Goal: Information Seeking & Learning: Learn about a topic

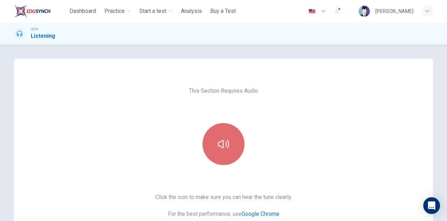
click at [232, 135] on button "button" at bounding box center [224, 144] width 42 height 42
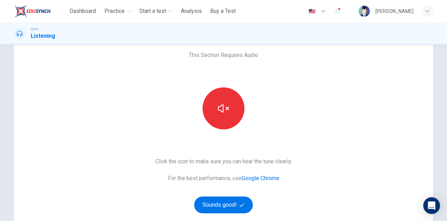
scroll to position [70, 0]
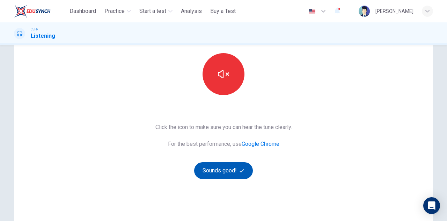
click at [233, 167] on button "Sounds good!" at bounding box center [223, 170] width 59 height 17
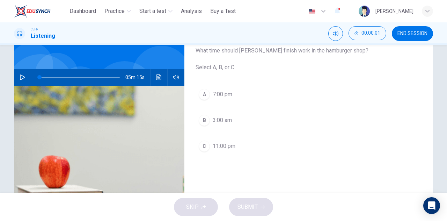
scroll to position [35, 0]
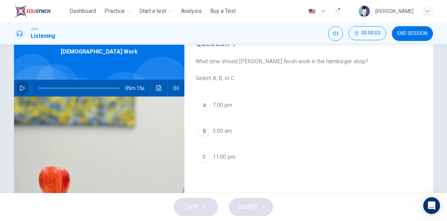
click at [20, 86] on icon "button" at bounding box center [23, 88] width 6 height 6
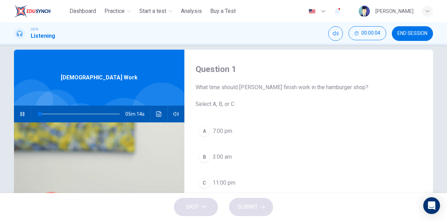
scroll to position [0, 0]
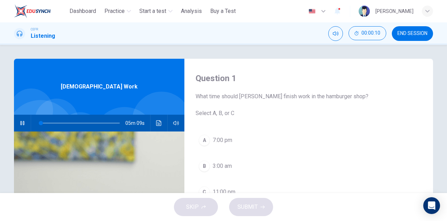
type input "*"
click at [17, 115] on button "button" at bounding box center [22, 123] width 11 height 17
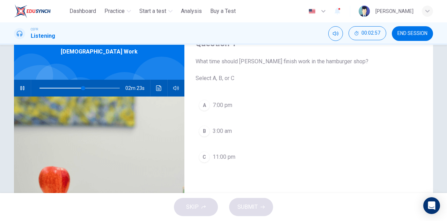
click at [225, 156] on span "11:00 pm" at bounding box center [224, 157] width 23 height 8
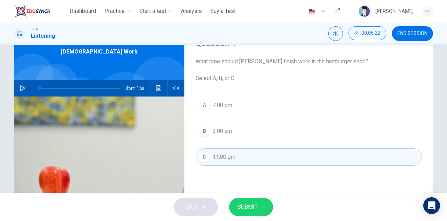
click at [247, 210] on span "SUBMIT" at bounding box center [247, 207] width 20 height 10
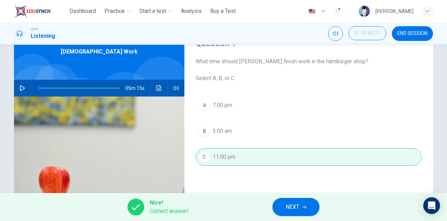
click at [279, 206] on button "NEXT" at bounding box center [295, 207] width 47 height 18
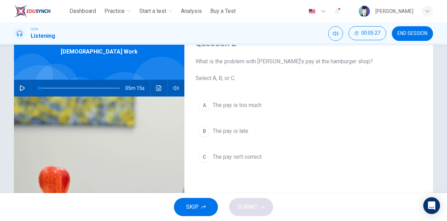
click at [239, 129] on span "The pay is late" at bounding box center [231, 131] width 36 height 8
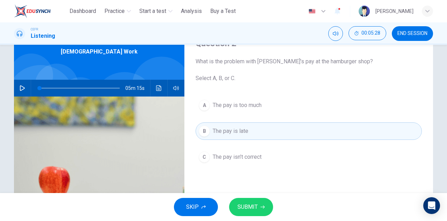
click at [258, 202] on button "SUBMIT" at bounding box center [251, 207] width 44 height 18
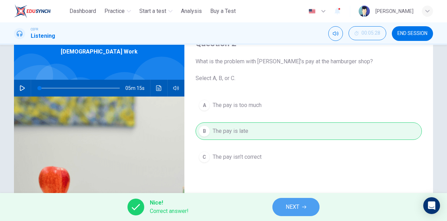
click at [292, 206] on span "NEXT" at bounding box center [293, 207] width 14 height 10
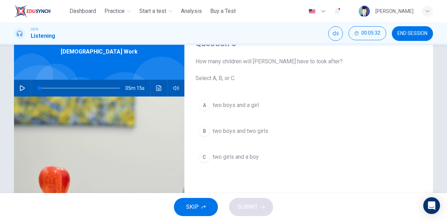
click at [21, 92] on button "button" at bounding box center [22, 88] width 11 height 17
click at [253, 157] on span "two girls and a boy" at bounding box center [236, 157] width 46 height 8
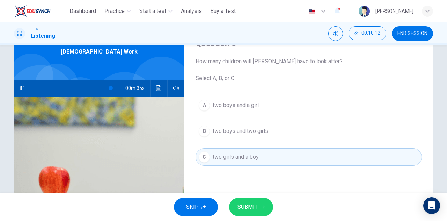
click at [264, 207] on icon "button" at bounding box center [262, 207] width 4 height 4
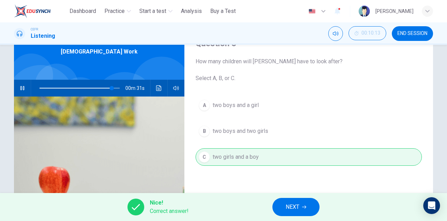
type input "**"
click at [303, 210] on button "NEXT" at bounding box center [295, 207] width 47 height 18
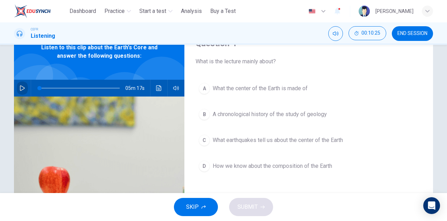
click at [24, 90] on button "button" at bounding box center [22, 88] width 11 height 17
type input "*"
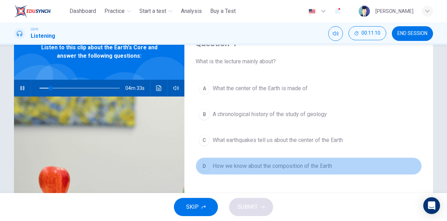
click at [257, 167] on span "How we know about the composition of the Earth" at bounding box center [272, 166] width 119 height 8
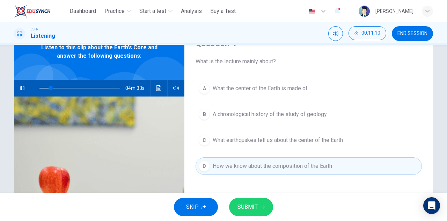
click at [252, 212] on button "SUBMIT" at bounding box center [251, 207] width 44 height 18
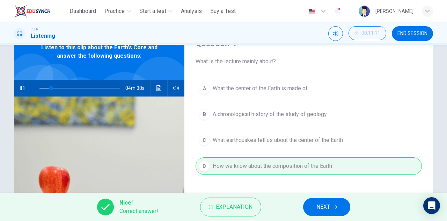
click at [335, 205] on icon "button" at bounding box center [335, 207] width 4 height 4
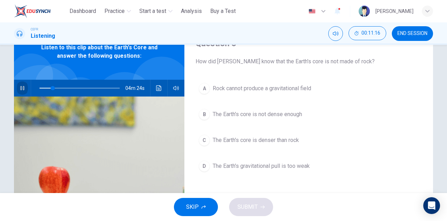
click at [21, 89] on icon "button" at bounding box center [22, 88] width 4 height 4
click at [402, 38] on button "END SESSION" at bounding box center [412, 33] width 41 height 15
click at [21, 90] on icon "button" at bounding box center [23, 88] width 6 height 6
click at [45, 88] on span at bounding box center [47, 88] width 4 height 4
drag, startPoint x: 43, startPoint y: 88, endPoint x: 31, endPoint y: 88, distance: 11.9
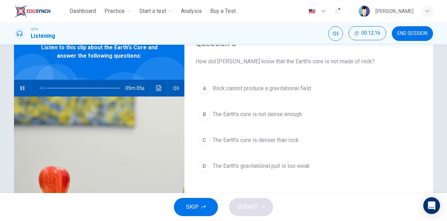
click at [41, 88] on span at bounding box center [43, 88] width 4 height 4
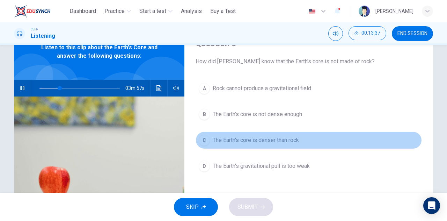
click at [284, 138] on span "The Earth's core is denser than rock" at bounding box center [256, 140] width 86 height 8
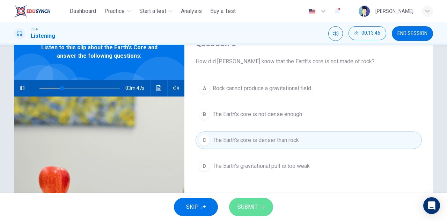
click at [253, 201] on button "SUBMIT" at bounding box center [251, 207] width 44 height 18
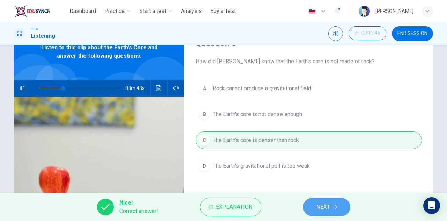
click at [316, 204] on button "NEXT" at bounding box center [326, 207] width 47 height 18
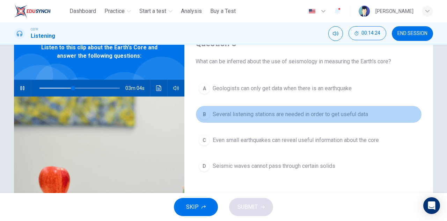
click at [294, 111] on span "Several listening stations are needed in order to get useful data" at bounding box center [290, 114] width 155 height 8
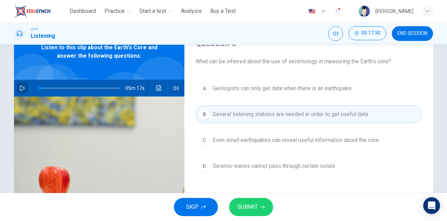
click at [20, 88] on icon "button" at bounding box center [22, 88] width 5 height 6
click at [20, 89] on icon "button" at bounding box center [23, 88] width 6 height 6
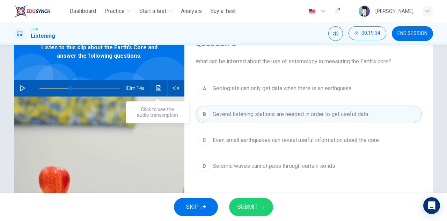
click at [156, 88] on icon "Click to see the audio transcription" at bounding box center [159, 88] width 6 height 6
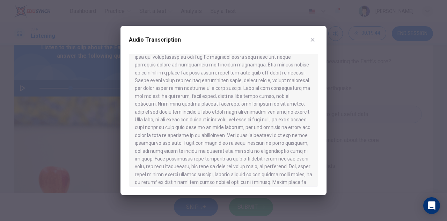
scroll to position [140, 0]
click at [314, 35] on button "button" at bounding box center [312, 39] width 11 height 11
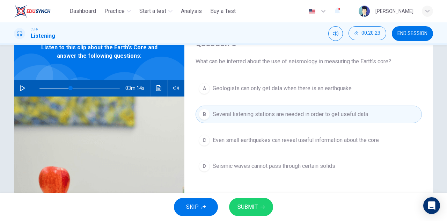
click at [17, 88] on button "button" at bounding box center [22, 88] width 11 height 17
click at [248, 209] on span "SUBMIT" at bounding box center [247, 207] width 20 height 10
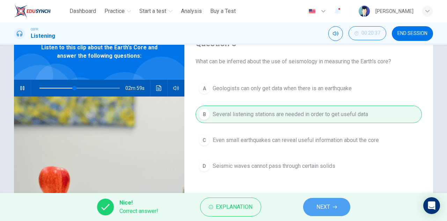
click at [311, 208] on button "NEXT" at bounding box center [326, 207] width 47 height 18
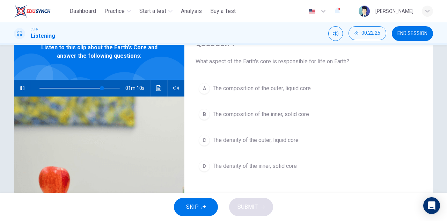
click at [22, 94] on button "button" at bounding box center [22, 88] width 11 height 17
click at [94, 89] on span at bounding box center [96, 88] width 4 height 4
click at [20, 88] on icon "button" at bounding box center [23, 88] width 6 height 6
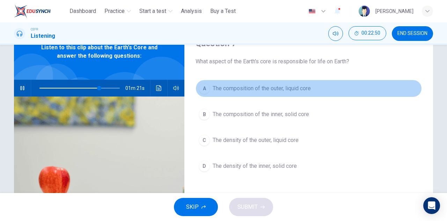
click at [273, 90] on span "The composition of the outer, liquid core" at bounding box center [262, 88] width 98 height 8
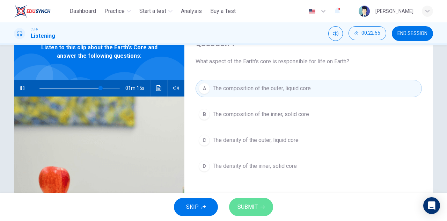
click at [258, 209] on button "SUBMIT" at bounding box center [251, 207] width 44 height 18
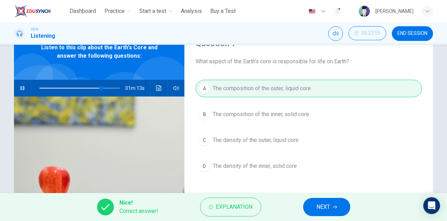
click at [261, 207] on div "Nice! Correct answer! Explanation NEXT" at bounding box center [223, 207] width 447 height 28
click at [251, 206] on span "Explanation" at bounding box center [234, 207] width 37 height 10
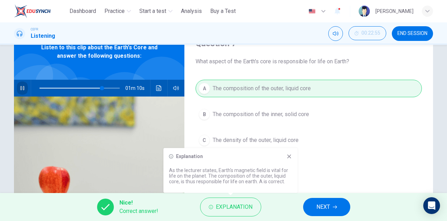
click at [17, 87] on button "button" at bounding box center [22, 88] width 11 height 17
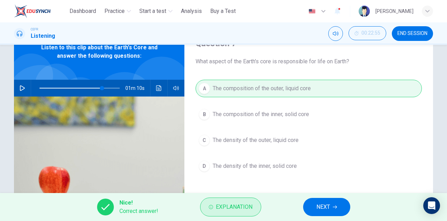
click at [220, 199] on button "Explanation" at bounding box center [230, 206] width 61 height 19
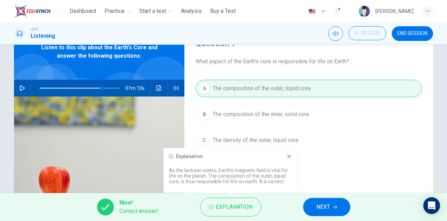
click at [289, 154] on icon at bounding box center [289, 156] width 6 height 6
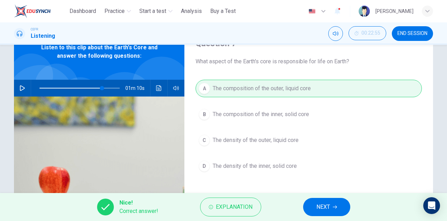
click at [17, 88] on button "button" at bounding box center [22, 88] width 11 height 17
click at [324, 208] on span "NEXT" at bounding box center [323, 207] width 14 height 10
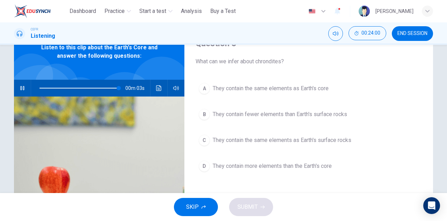
click at [287, 144] on button "C They contain the same elements as Earth's surface rocks" at bounding box center [309, 139] width 226 height 17
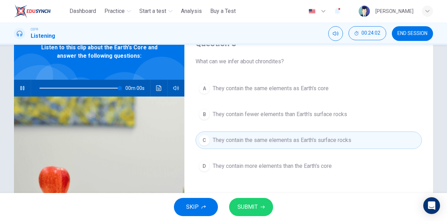
type input "*"
click at [256, 204] on span "SUBMIT" at bounding box center [247, 207] width 20 height 10
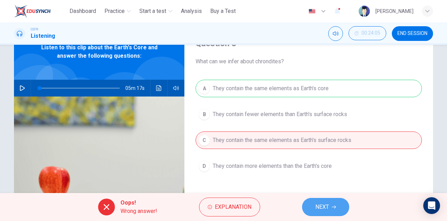
click at [325, 207] on span "NEXT" at bounding box center [322, 207] width 14 height 10
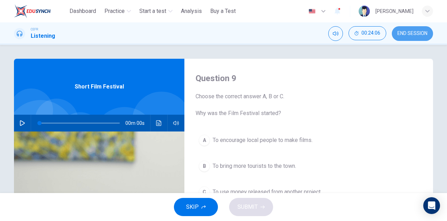
click at [412, 35] on span "END SESSION" at bounding box center [412, 34] width 30 height 6
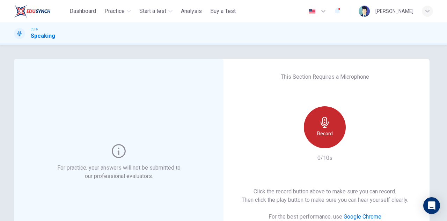
click at [327, 130] on h6 "Record" at bounding box center [325, 133] width 16 height 8
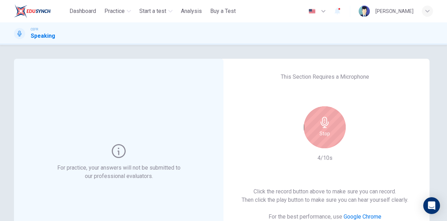
click at [327, 130] on h6 "Stop" at bounding box center [324, 133] width 10 height 8
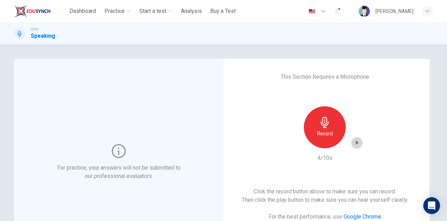
click at [354, 144] on icon "button" at bounding box center [356, 142] width 7 height 7
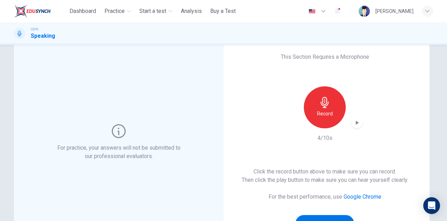
scroll to position [35, 0]
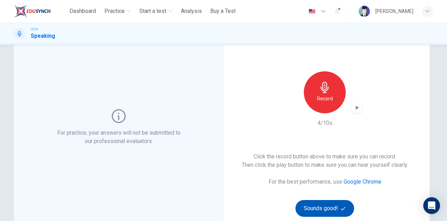
click at [324, 205] on button "Sounds good!" at bounding box center [324, 208] width 59 height 17
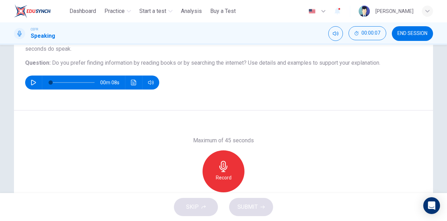
scroll to position [105, 0]
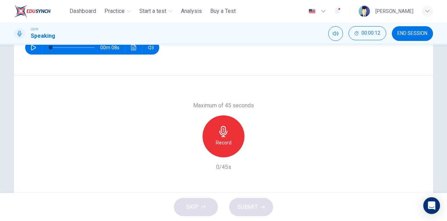
click at [31, 50] on button "button" at bounding box center [33, 48] width 11 height 14
type input "*"
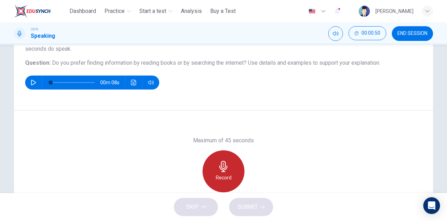
click at [212, 171] on div "Record" at bounding box center [224, 171] width 42 height 42
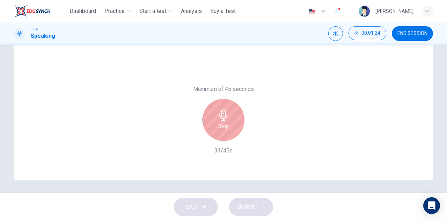
scroll to position [123, 0]
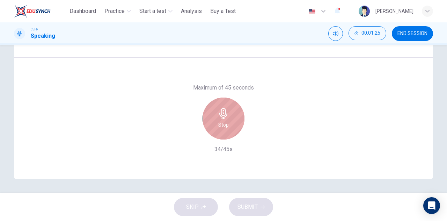
click at [234, 111] on div "Stop" at bounding box center [224, 118] width 42 height 42
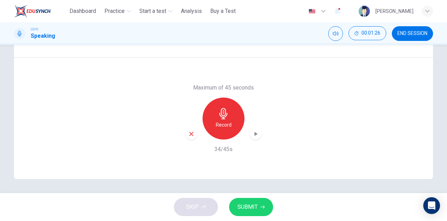
click at [189, 131] on icon "button" at bounding box center [191, 134] width 6 height 6
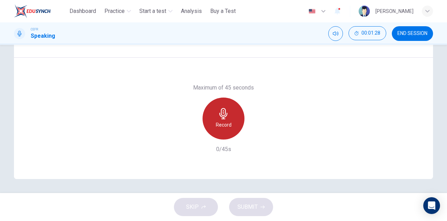
click at [230, 112] on div "Record" at bounding box center [224, 118] width 42 height 42
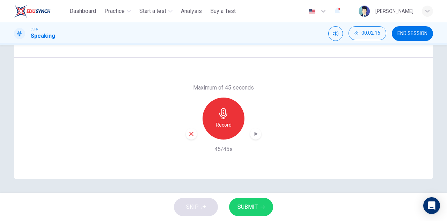
click at [189, 130] on div "button" at bounding box center [191, 133] width 11 height 11
click at [224, 105] on div "Record" at bounding box center [224, 118] width 42 height 42
click at [193, 129] on div "button" at bounding box center [191, 133] width 11 height 11
click at [221, 119] on div "Record" at bounding box center [224, 118] width 42 height 42
click at [256, 138] on div "button" at bounding box center [255, 133] width 11 height 11
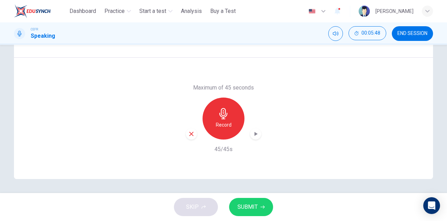
click at [253, 202] on span "SUBMIT" at bounding box center [247, 207] width 20 height 10
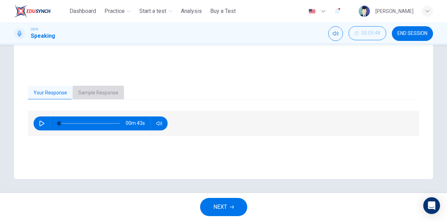
click at [110, 94] on button "Sample Response" at bounding box center [98, 93] width 51 height 15
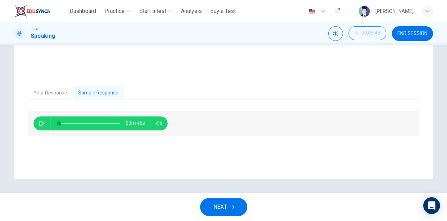
click at [36, 123] on button "button" at bounding box center [41, 123] width 11 height 14
type input "*"
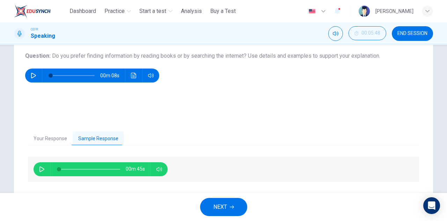
scroll to position [88, 0]
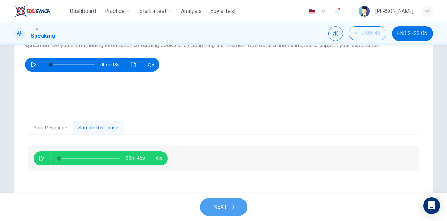
click at [209, 207] on button "NEXT" at bounding box center [223, 207] width 47 height 18
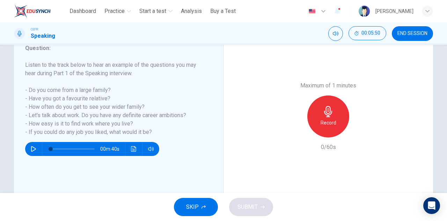
scroll to position [105, 0]
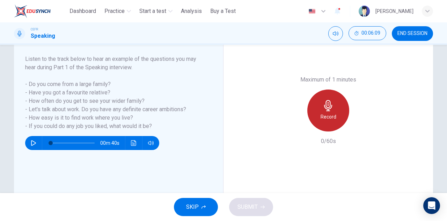
click at [331, 117] on h6 "Record" at bounding box center [329, 116] width 16 height 8
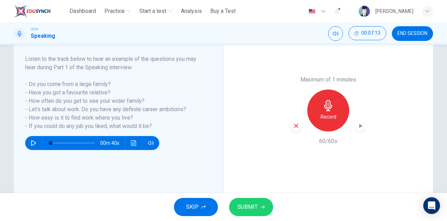
click at [297, 126] on icon "button" at bounding box center [296, 126] width 6 height 6
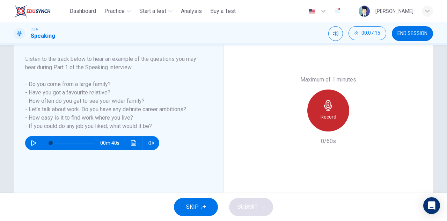
click at [328, 115] on h6 "Record" at bounding box center [329, 116] width 16 height 8
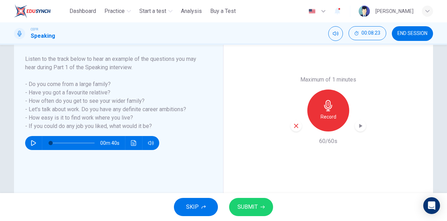
click at [293, 127] on icon "button" at bounding box center [296, 126] width 6 height 6
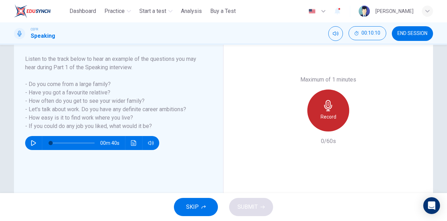
click at [325, 114] on h6 "Record" at bounding box center [329, 116] width 16 height 8
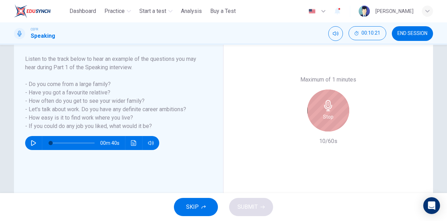
click at [334, 112] on div "Stop" at bounding box center [328, 110] width 42 height 42
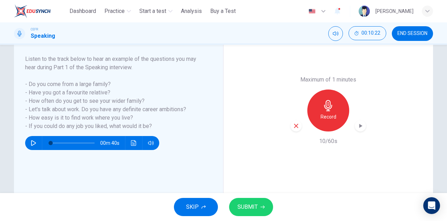
click at [296, 123] on icon "button" at bounding box center [296, 126] width 6 height 6
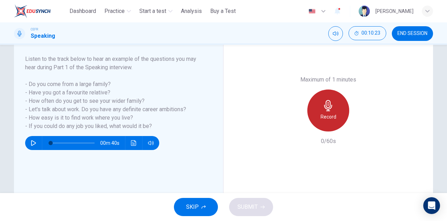
click at [325, 113] on h6 "Record" at bounding box center [329, 116] width 16 height 8
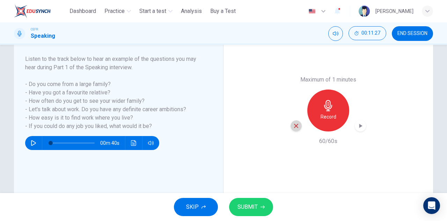
click at [293, 124] on icon "button" at bounding box center [296, 126] width 6 height 6
click at [319, 108] on div "Record" at bounding box center [328, 110] width 42 height 42
click at [362, 127] on icon "button" at bounding box center [360, 125] width 7 height 7
click at [295, 127] on icon "button" at bounding box center [296, 126] width 6 height 6
click at [337, 109] on div "Record" at bounding box center [328, 110] width 42 height 42
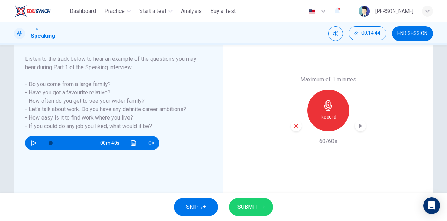
click at [296, 126] on icon "button" at bounding box center [296, 126] width 6 height 6
click at [331, 110] on icon "button" at bounding box center [328, 105] width 11 height 11
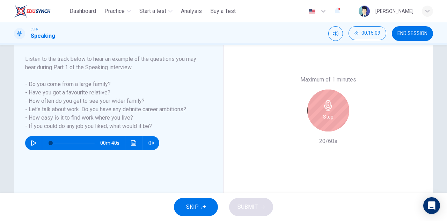
click at [323, 110] on icon "button" at bounding box center [328, 105] width 11 height 11
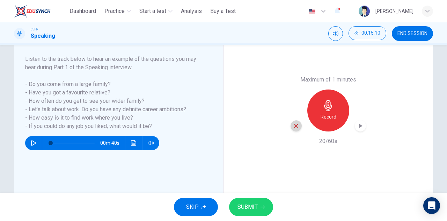
click at [294, 125] on icon "button" at bounding box center [296, 126] width 4 height 4
click at [322, 116] on h6 "Record" at bounding box center [329, 116] width 16 height 8
click at [358, 122] on div "button" at bounding box center [360, 125] width 11 height 11
click at [246, 211] on span "SUBMIT" at bounding box center [247, 207] width 20 height 10
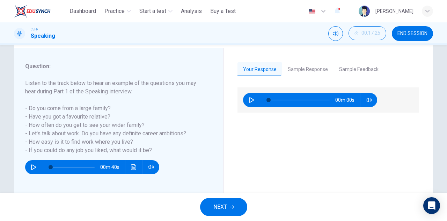
scroll to position [70, 0]
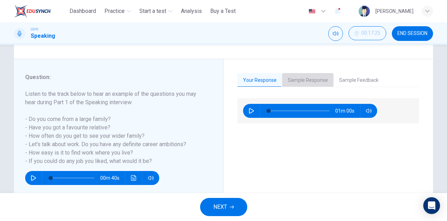
click at [300, 79] on button "Sample Response" at bounding box center [307, 80] width 51 height 15
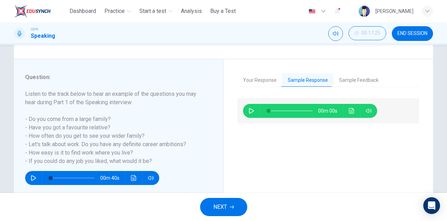
click at [249, 111] on icon "button" at bounding box center [252, 111] width 6 height 6
type input "*"
click at [220, 204] on span "NEXT" at bounding box center [220, 207] width 14 height 10
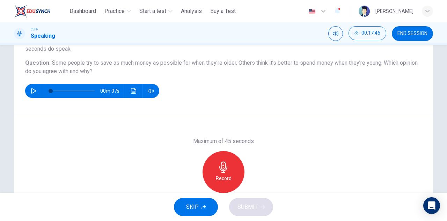
click at [28, 87] on button "button" at bounding box center [33, 91] width 11 height 14
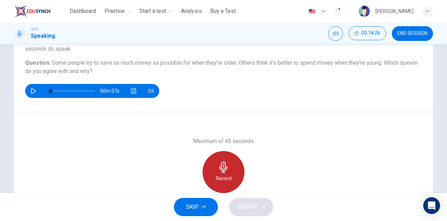
click at [227, 169] on icon "button" at bounding box center [223, 166] width 11 height 11
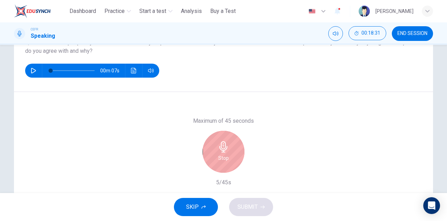
scroll to position [105, 0]
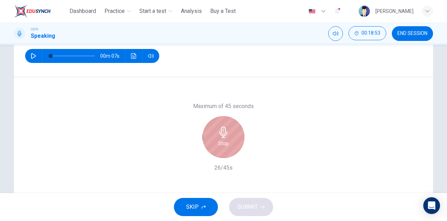
click at [218, 131] on icon "button" at bounding box center [223, 131] width 11 height 11
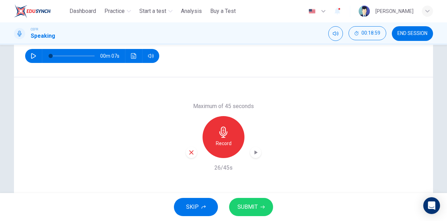
scroll to position [70, 0]
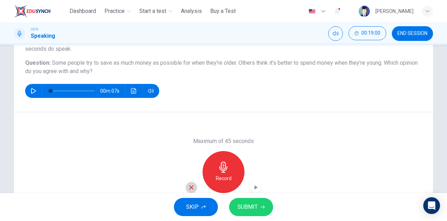
click at [190, 182] on div "button" at bounding box center [191, 187] width 11 height 11
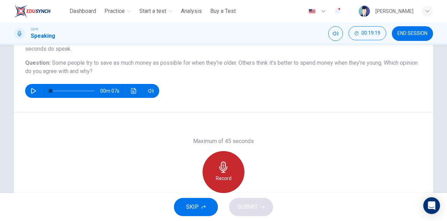
click at [223, 165] on icon "button" at bounding box center [223, 166] width 11 height 11
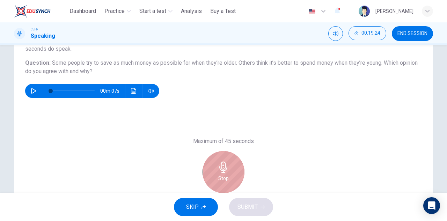
click at [221, 171] on icon "button" at bounding box center [223, 166] width 8 height 11
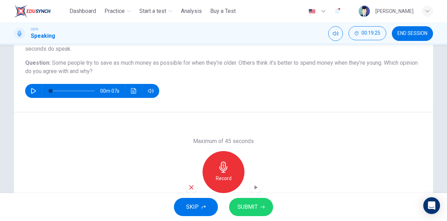
click at [191, 188] on icon "button" at bounding box center [191, 187] width 6 height 6
click at [216, 175] on h6 "Record" at bounding box center [224, 178] width 16 height 8
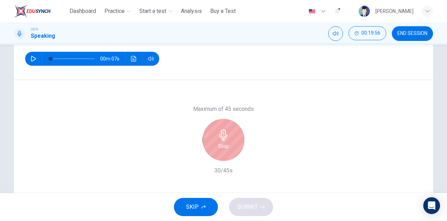
scroll to position [88, 0]
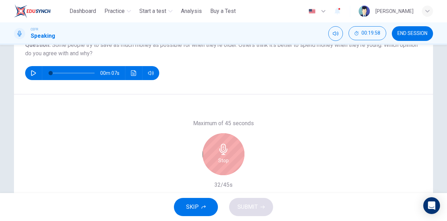
click at [235, 149] on div "Stop" at bounding box center [224, 154] width 42 height 42
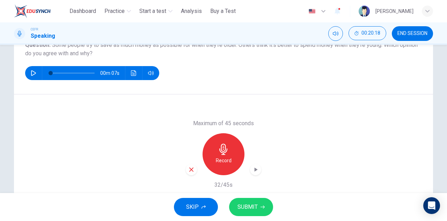
click at [190, 167] on icon "button" at bounding box center [191, 169] width 6 height 6
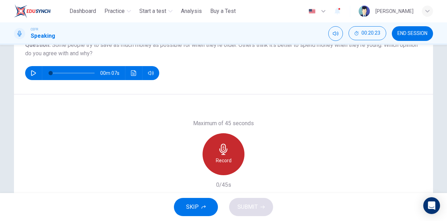
click at [229, 152] on div "Record" at bounding box center [224, 154] width 42 height 42
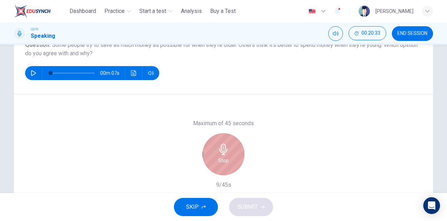
click at [214, 166] on div "Stop" at bounding box center [224, 154] width 42 height 42
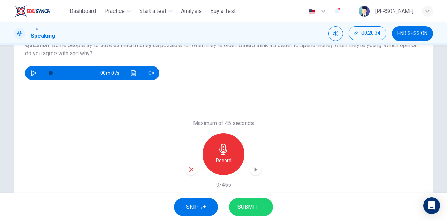
click at [189, 172] on div "button" at bounding box center [191, 169] width 11 height 11
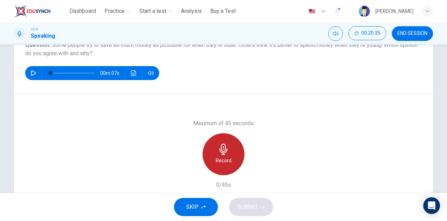
click at [217, 155] on div "Record" at bounding box center [224, 154] width 42 height 42
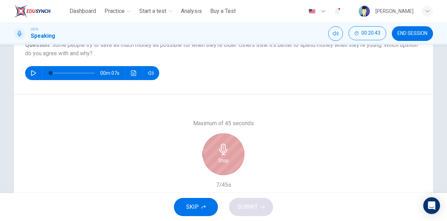
click at [234, 156] on div "Stop" at bounding box center [224, 154] width 42 height 42
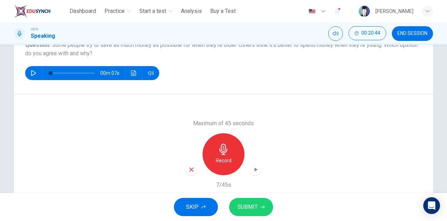
click at [189, 171] on icon "button" at bounding box center [191, 169] width 6 height 6
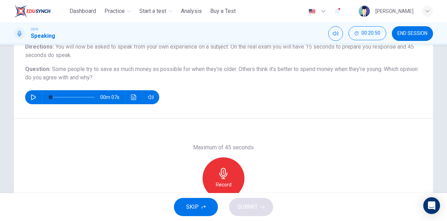
scroll to position [53, 0]
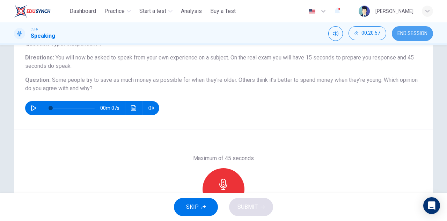
click at [408, 35] on span "END SESSION" at bounding box center [412, 34] width 30 height 6
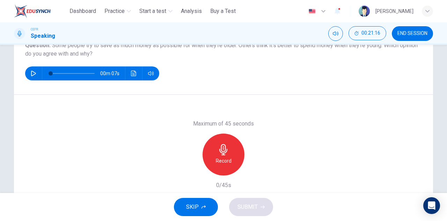
scroll to position [88, 0]
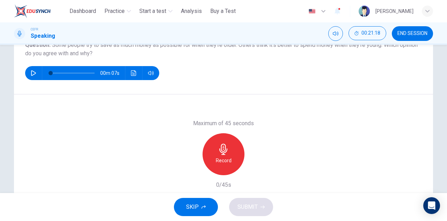
click at [228, 150] on div "Record" at bounding box center [224, 154] width 42 height 42
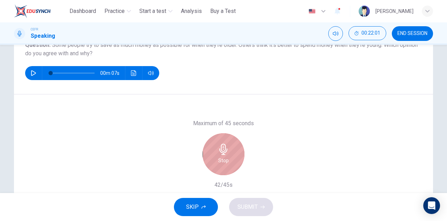
click at [227, 152] on icon "button" at bounding box center [223, 149] width 11 height 11
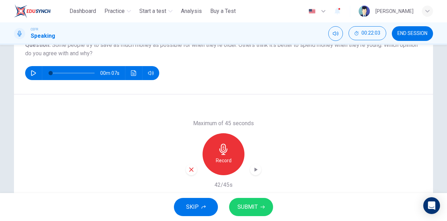
click at [193, 169] on div "button" at bounding box center [191, 169] width 11 height 11
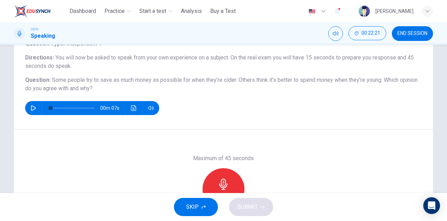
click at [31, 106] on icon "button" at bounding box center [34, 108] width 6 height 6
type input "*"
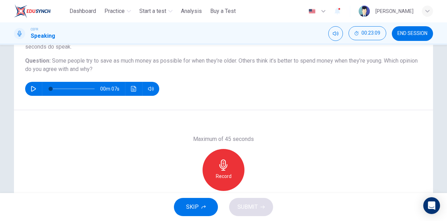
scroll to position [88, 0]
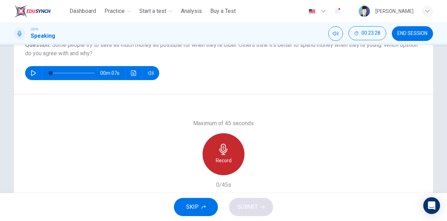
click at [229, 142] on div "Record" at bounding box center [224, 154] width 42 height 42
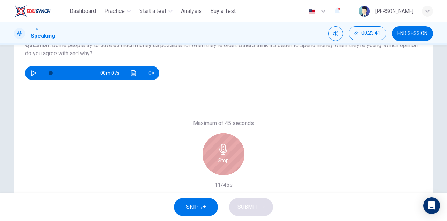
click at [222, 149] on icon "button" at bounding box center [223, 149] width 11 height 11
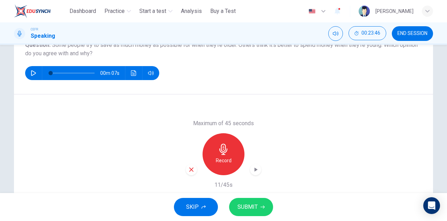
click at [188, 168] on icon "button" at bounding box center [191, 169] width 6 height 6
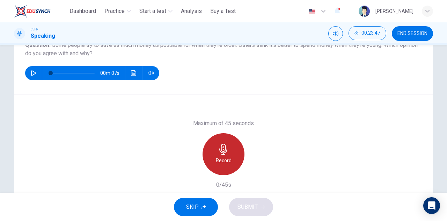
click at [225, 156] on h6 "Record" at bounding box center [224, 160] width 16 height 8
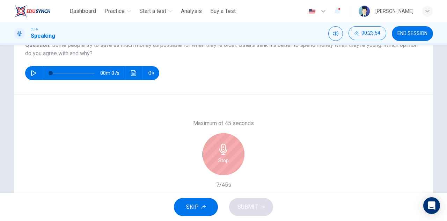
click at [229, 148] on div "Stop" at bounding box center [224, 154] width 42 height 42
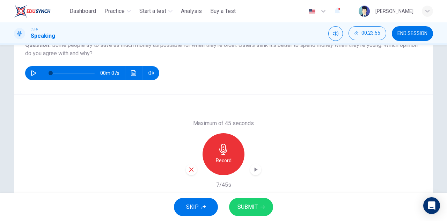
click at [191, 166] on div "button" at bounding box center [191, 169] width 11 height 11
click at [222, 157] on h6 "Record" at bounding box center [224, 160] width 16 height 8
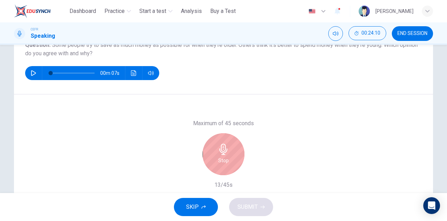
click at [224, 158] on h6 "Stop" at bounding box center [223, 160] width 10 height 8
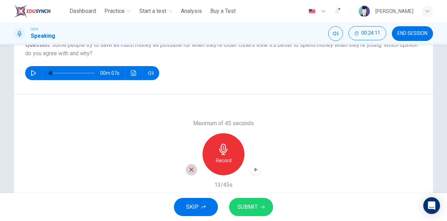
click at [189, 169] on icon "button" at bounding box center [191, 169] width 6 height 6
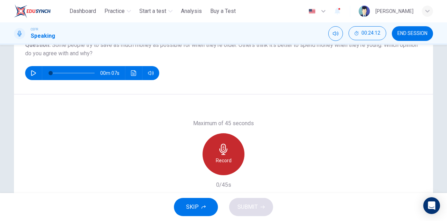
click at [222, 152] on icon "button" at bounding box center [223, 149] width 8 height 11
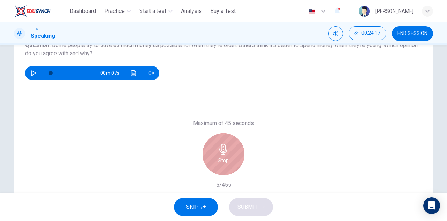
click at [224, 148] on icon "button" at bounding box center [223, 149] width 11 height 11
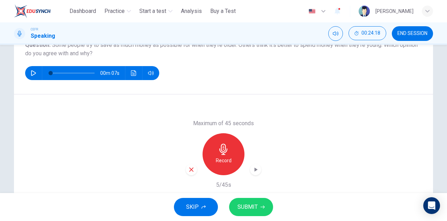
click at [193, 168] on div "button" at bounding box center [191, 169] width 11 height 11
click at [231, 150] on div "Record" at bounding box center [224, 154] width 42 height 42
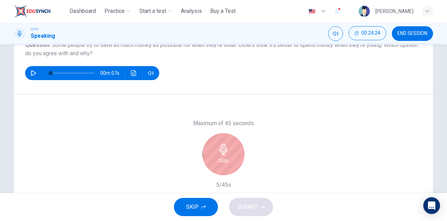
click at [218, 160] on h6 "Stop" at bounding box center [223, 160] width 10 height 8
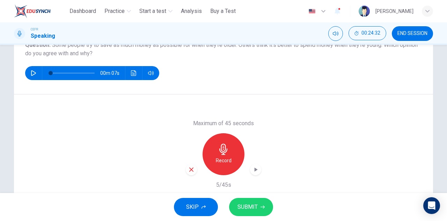
click at [189, 171] on icon "button" at bounding box center [191, 169] width 6 height 6
click at [216, 162] on h6 "Record" at bounding box center [224, 160] width 16 height 8
click at [190, 166] on icon "button" at bounding box center [191, 169] width 6 height 6
click at [222, 157] on h6 "Record" at bounding box center [224, 160] width 16 height 8
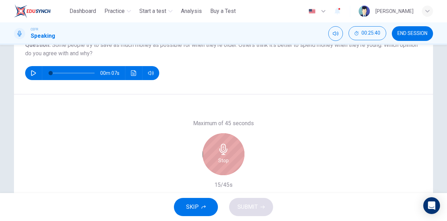
click at [216, 156] on div "Stop" at bounding box center [224, 154] width 42 height 42
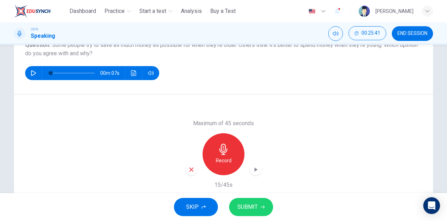
click at [191, 169] on icon "button" at bounding box center [191, 169] width 6 height 6
drag, startPoint x: 218, startPoint y: 162, endPoint x: 221, endPoint y: 169, distance: 7.7
click at [221, 169] on div "Record" at bounding box center [224, 154] width 42 height 42
click at [255, 169] on icon "button" at bounding box center [256, 169] width 3 height 4
click at [241, 208] on span "SUBMIT" at bounding box center [247, 207] width 20 height 10
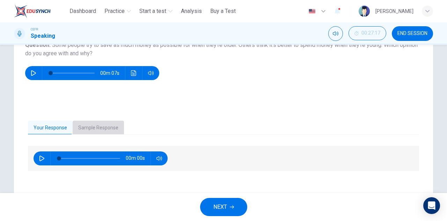
click at [98, 131] on button "Sample Response" at bounding box center [98, 127] width 51 height 15
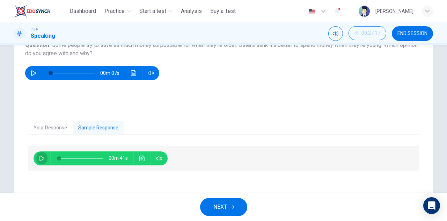
click at [38, 154] on button "button" at bounding box center [41, 158] width 11 height 14
type input "*"
click at [227, 206] on span "NEXT" at bounding box center [220, 207] width 14 height 10
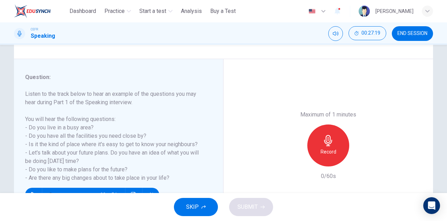
scroll to position [105, 0]
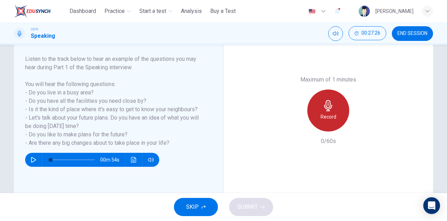
click at [330, 105] on icon "button" at bounding box center [328, 105] width 8 height 11
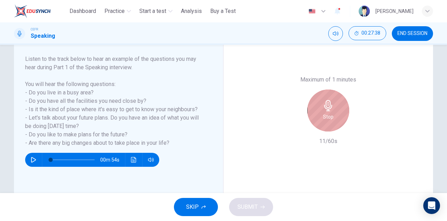
click at [325, 109] on icon "button" at bounding box center [328, 105] width 8 height 11
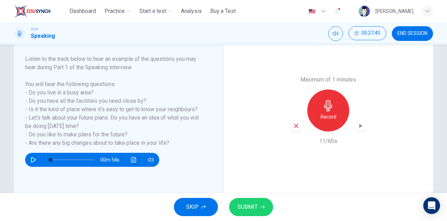
click at [294, 127] on icon "button" at bounding box center [296, 126] width 4 height 4
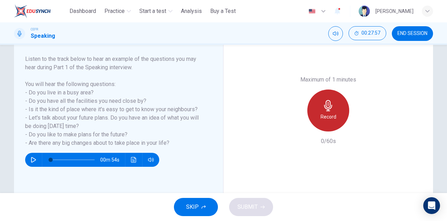
click at [323, 113] on h6 "Record" at bounding box center [329, 116] width 16 height 8
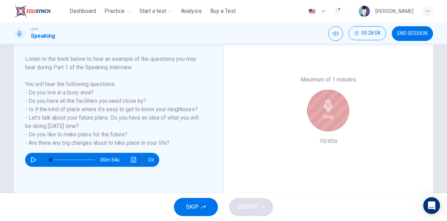
click at [325, 110] on icon "button" at bounding box center [328, 105] width 11 height 11
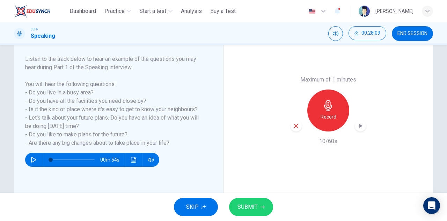
click at [294, 130] on div "button" at bounding box center [296, 125] width 11 height 11
click at [321, 111] on div "Record" at bounding box center [328, 110] width 42 height 42
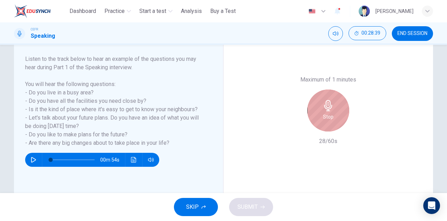
click at [324, 104] on icon "button" at bounding box center [328, 105] width 8 height 11
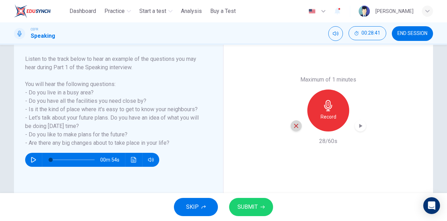
click at [291, 126] on div "button" at bounding box center [296, 125] width 11 height 11
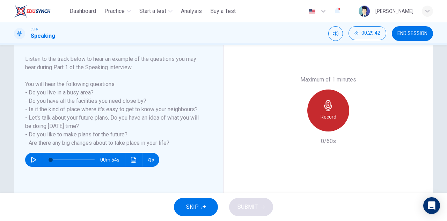
click at [328, 107] on icon "button" at bounding box center [328, 105] width 11 height 11
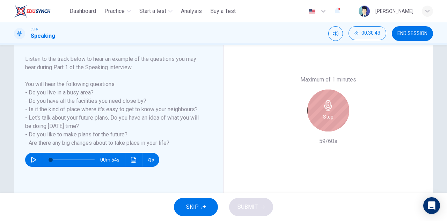
click at [323, 113] on h6 "Stop" at bounding box center [328, 116] width 10 height 8
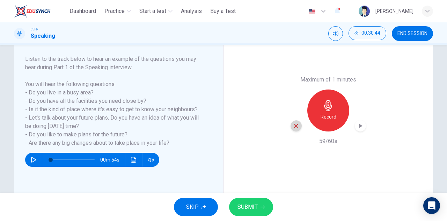
click at [293, 125] on icon "button" at bounding box center [296, 126] width 6 height 6
click at [331, 106] on icon "button" at bounding box center [328, 105] width 11 height 11
click at [199, 202] on button "SKIP" at bounding box center [196, 207] width 44 height 18
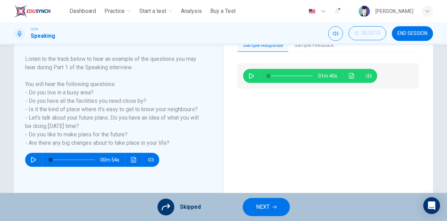
click at [321, 48] on button "Sample Feedback" at bounding box center [314, 45] width 51 height 15
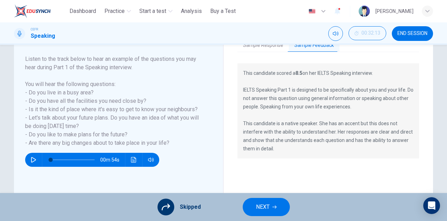
click at [255, 48] on button "Sample Response" at bounding box center [262, 45] width 51 height 15
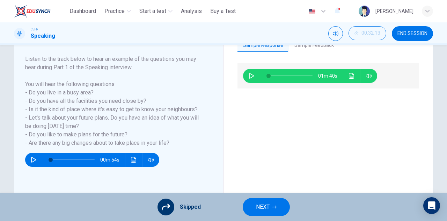
click at [249, 74] on icon "button" at bounding box center [252, 76] width 6 height 6
type input "*"
click at [423, 31] on span "END SESSION" at bounding box center [412, 34] width 30 height 6
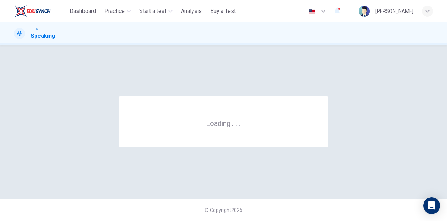
scroll to position [0, 0]
